Goal: Transaction & Acquisition: Download file/media

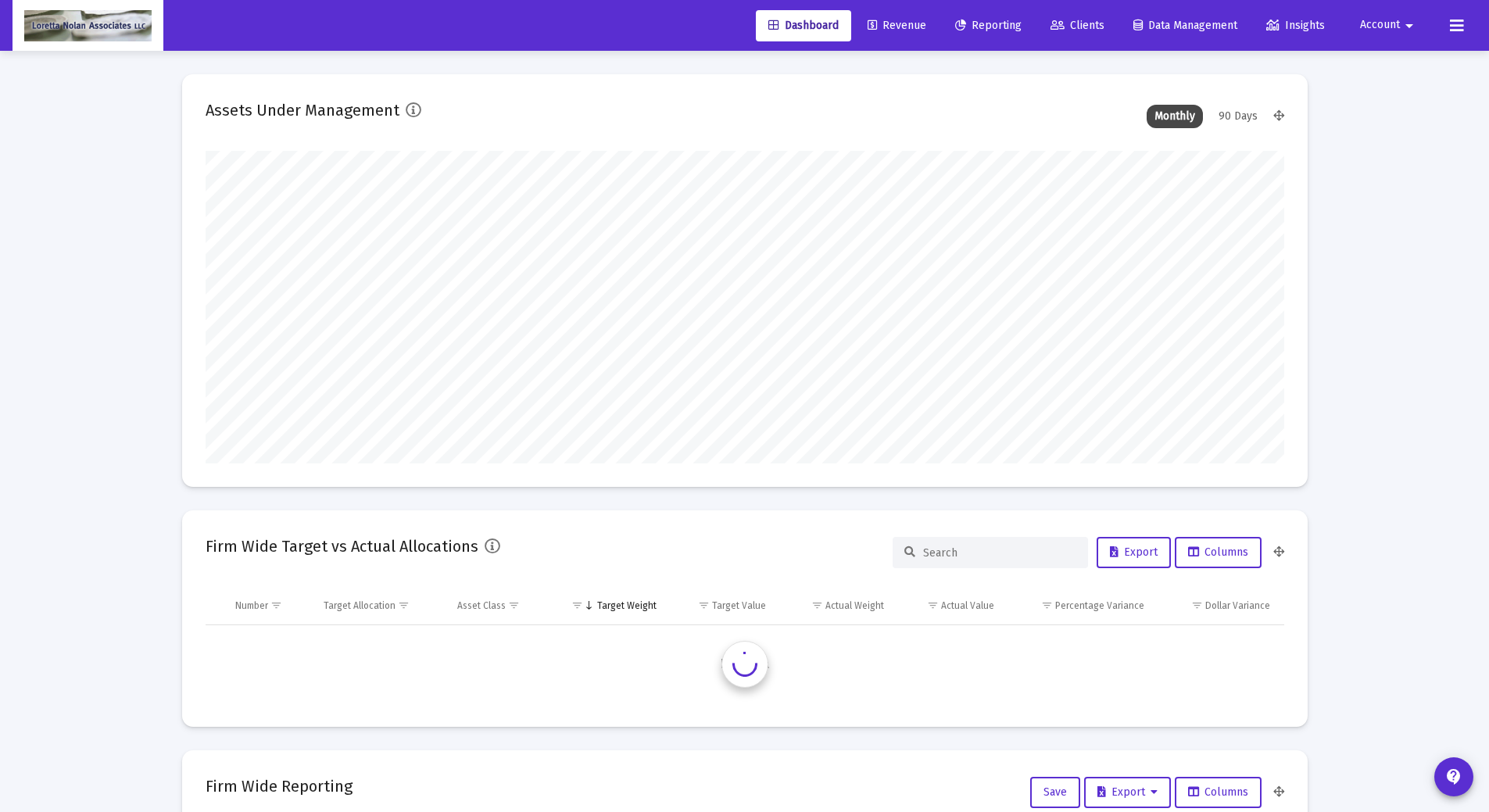
scroll to position [313, 1078]
type input "[DATE]"
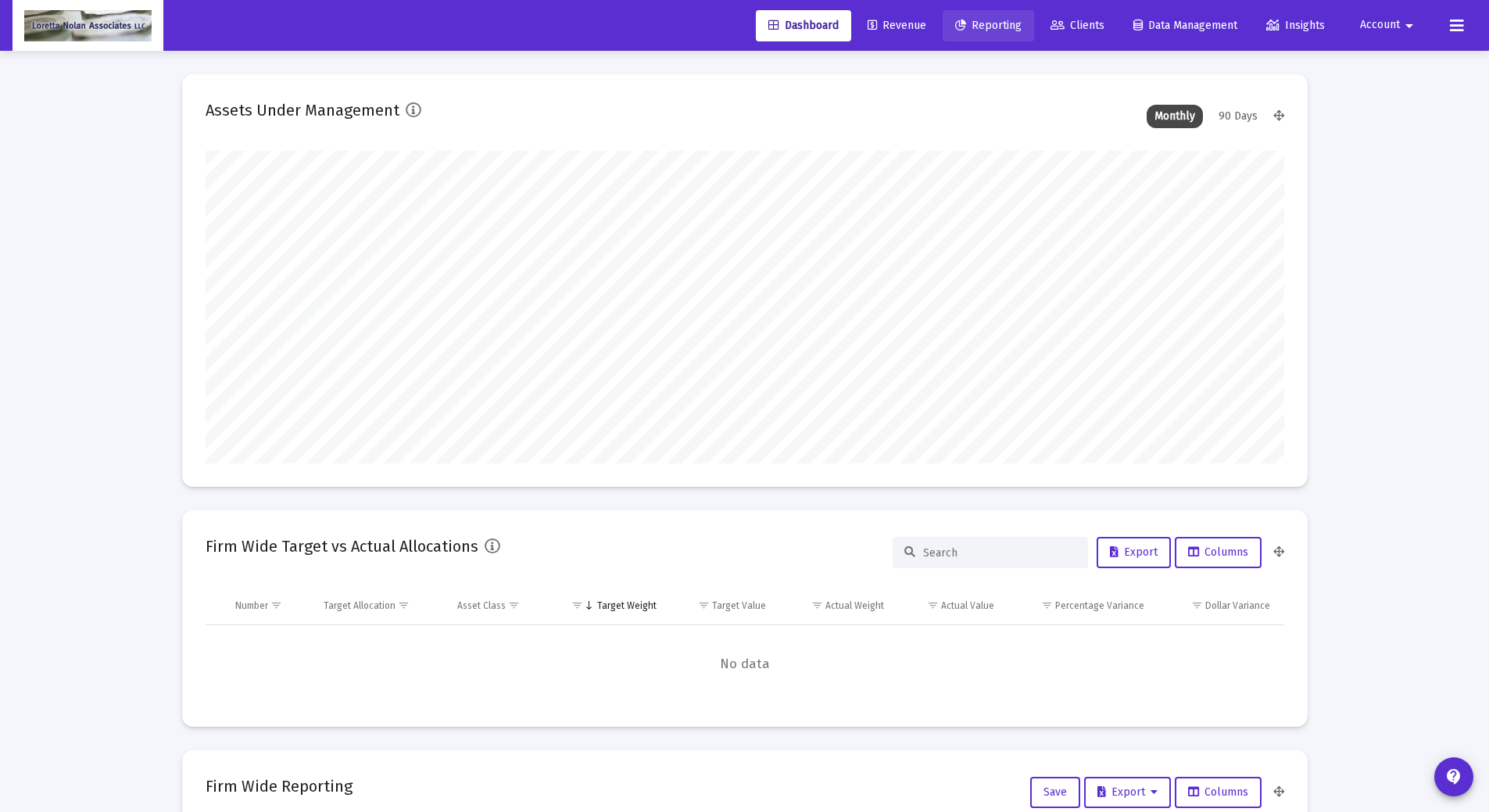
click at [983, 28] on span "Reporting" at bounding box center [988, 25] width 66 height 13
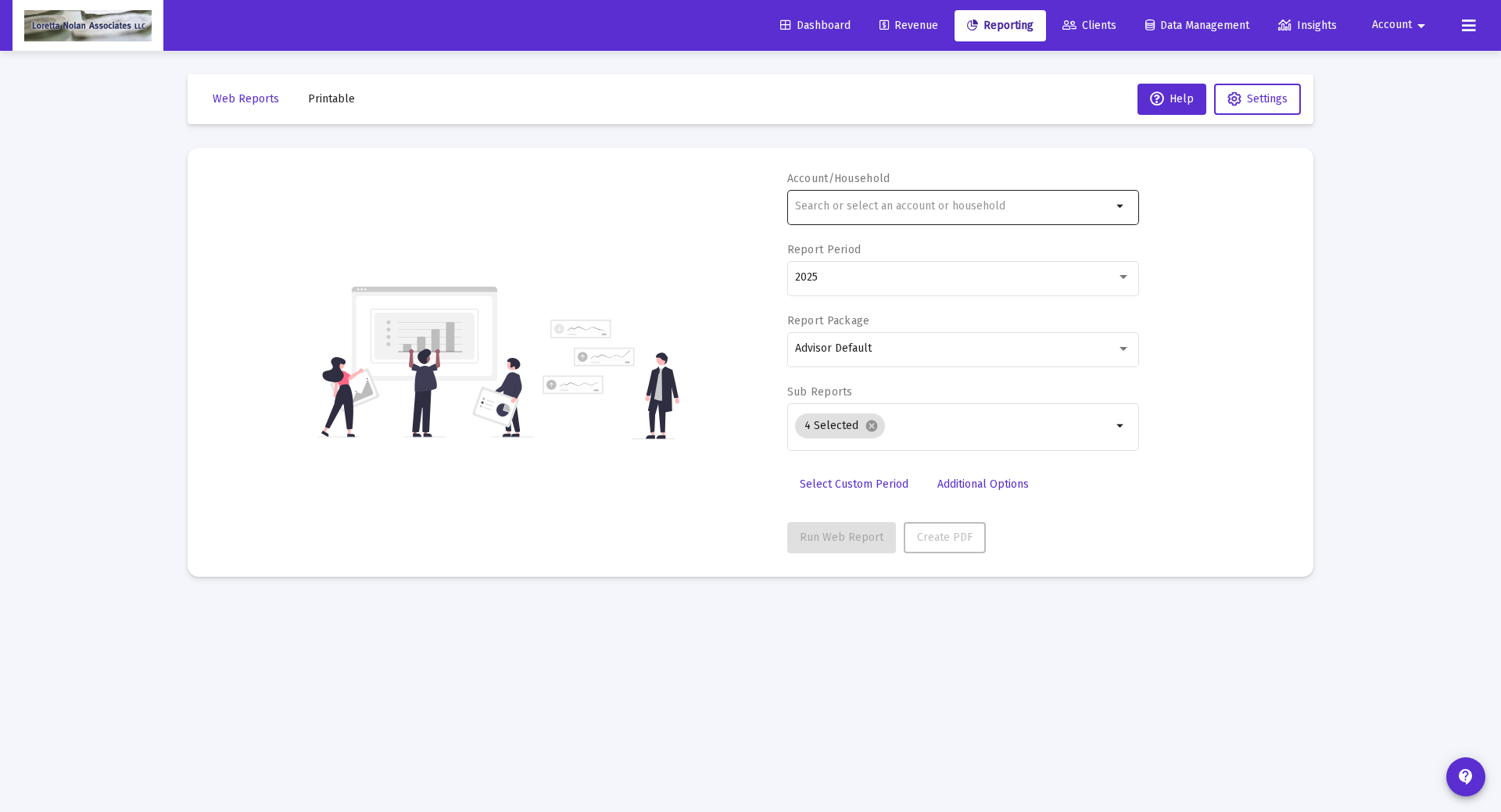
click at [943, 213] on div at bounding box center [953, 206] width 316 height 38
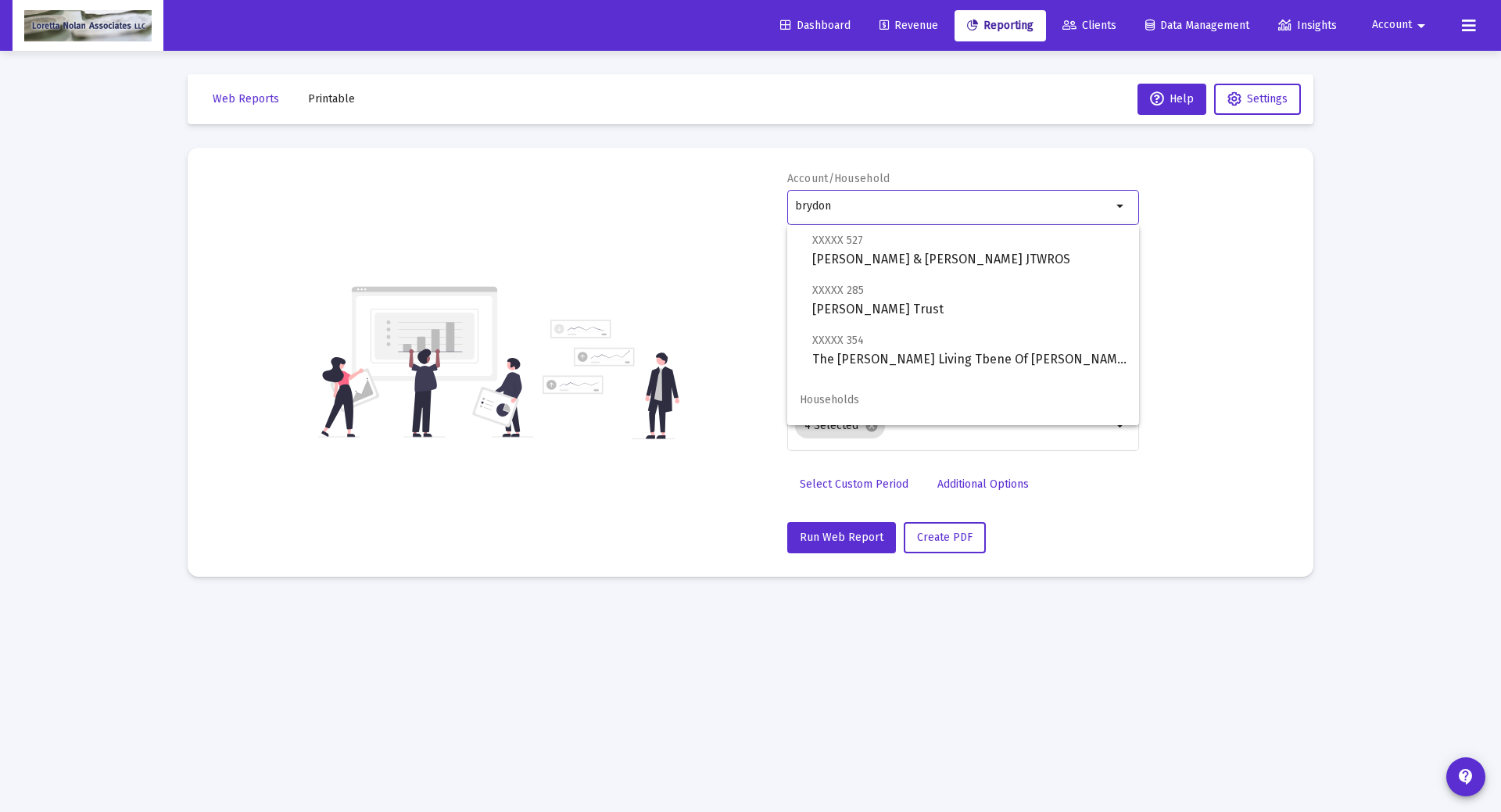
scroll to position [263, 0]
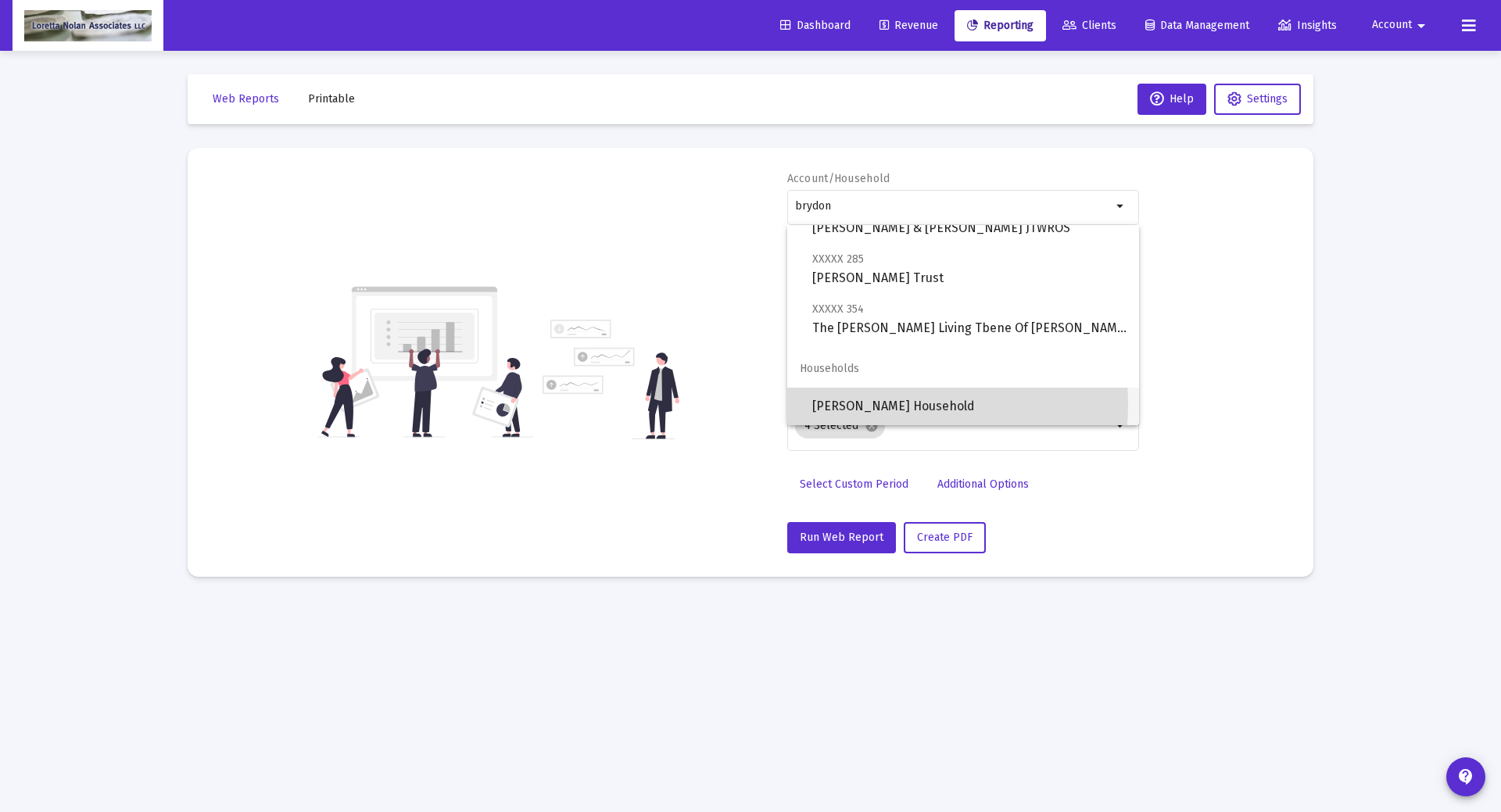
click at [873, 404] on span "[PERSON_NAME] Household" at bounding box center [969, 406] width 315 height 38
type input "[PERSON_NAME] Household"
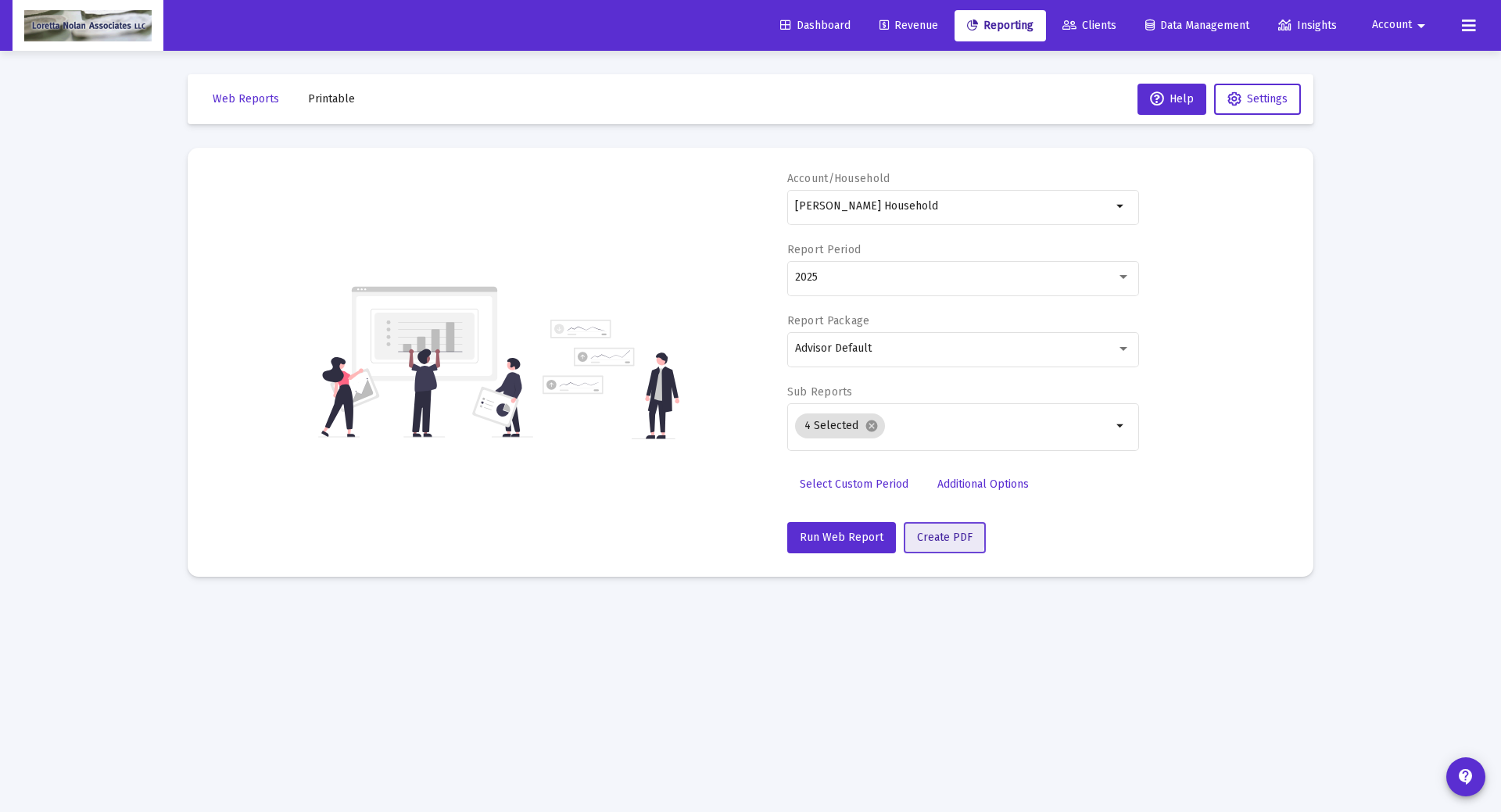
click at [921, 533] on span "Create PDF" at bounding box center [944, 537] width 56 height 13
click at [333, 98] on span "Printable" at bounding box center [331, 98] width 47 height 13
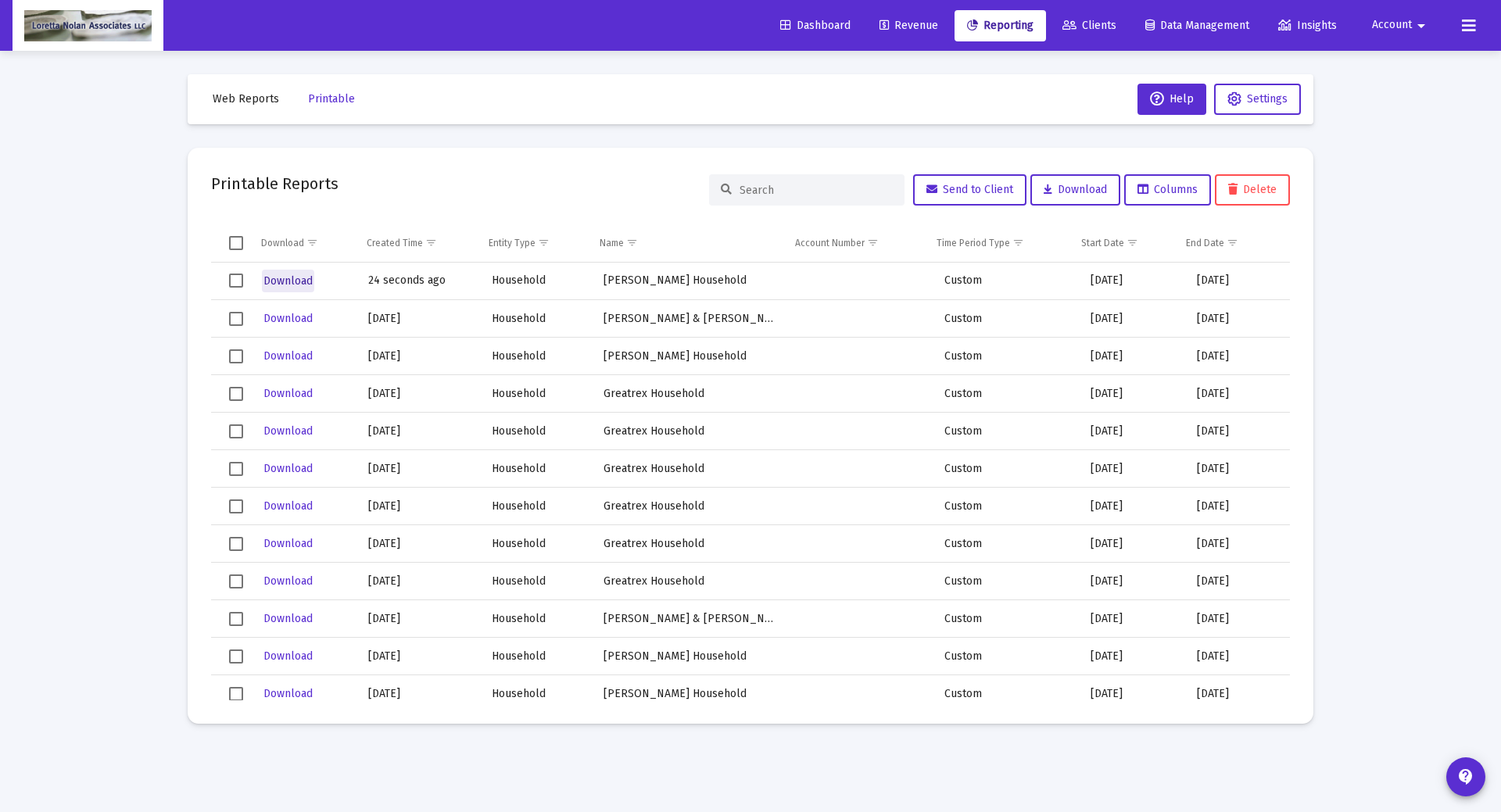
click at [280, 278] on span "Download" at bounding box center [288, 281] width 49 height 13
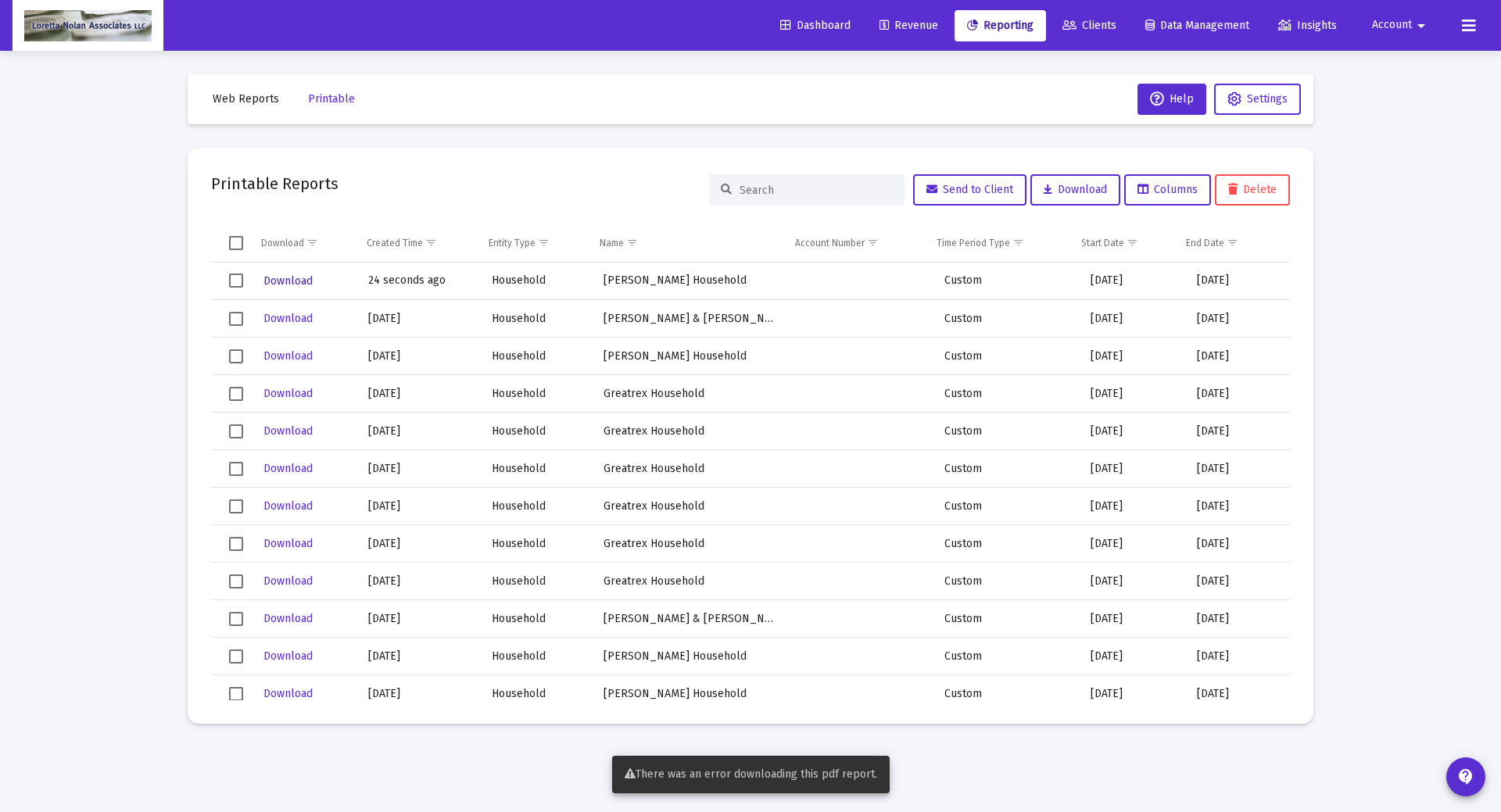
click at [294, 280] on span "Download" at bounding box center [288, 281] width 49 height 13
